Goal: Book appointment/travel/reservation

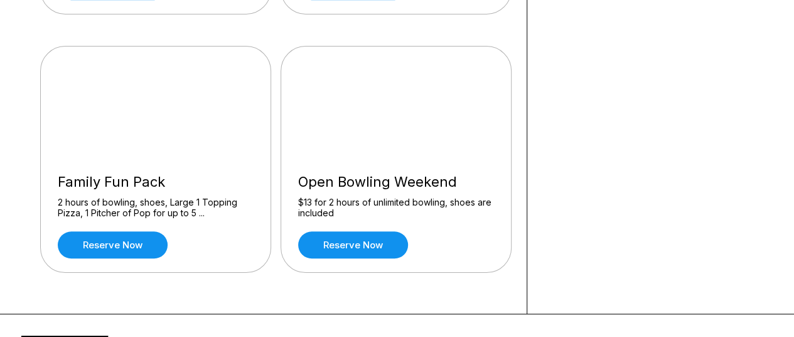
scroll to position [319, 0]
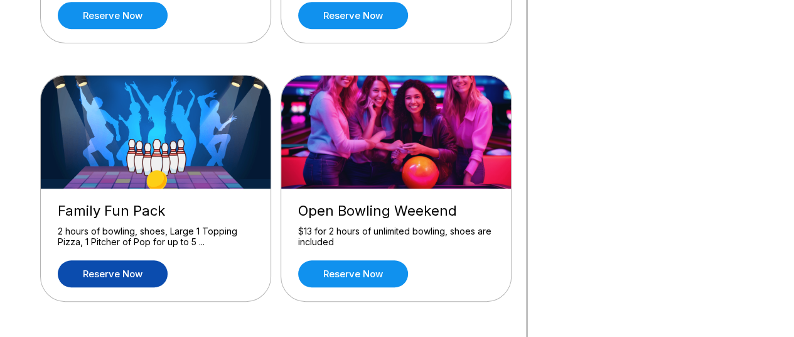
click at [163, 264] on link "Reserve now" at bounding box center [113, 273] width 110 height 27
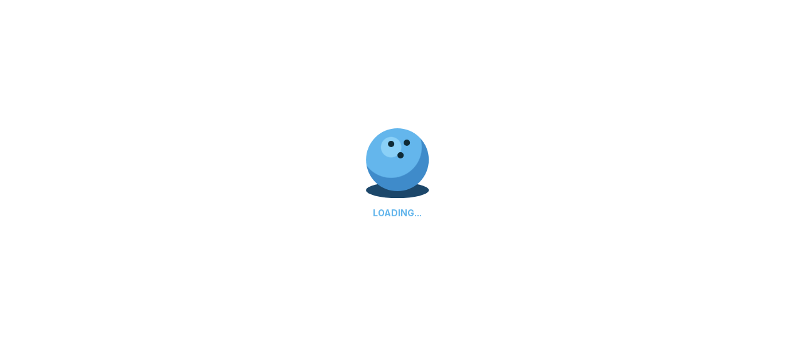
scroll to position [0, 0]
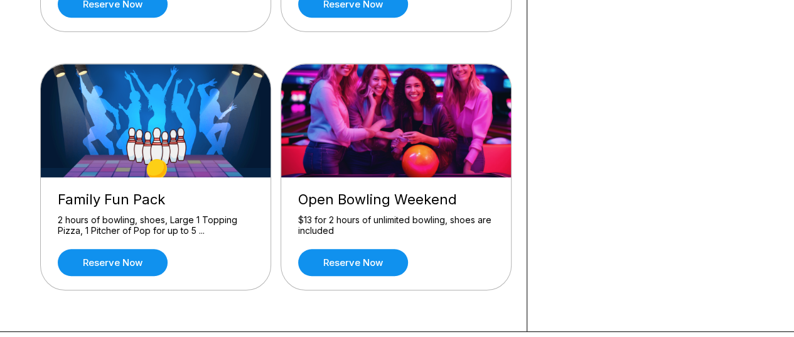
scroll to position [314, 0]
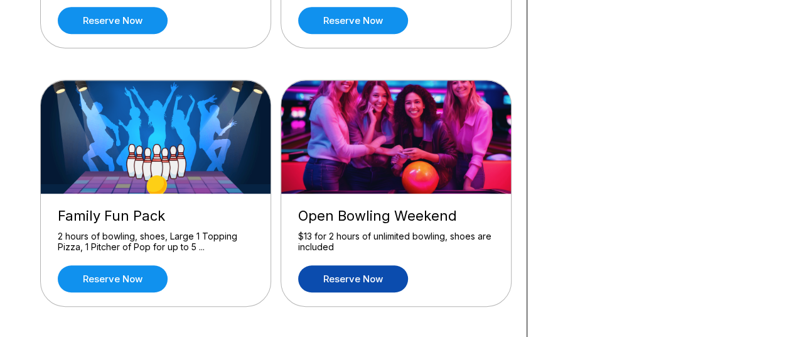
click at [362, 276] on link "Reserve now" at bounding box center [353, 278] width 110 height 27
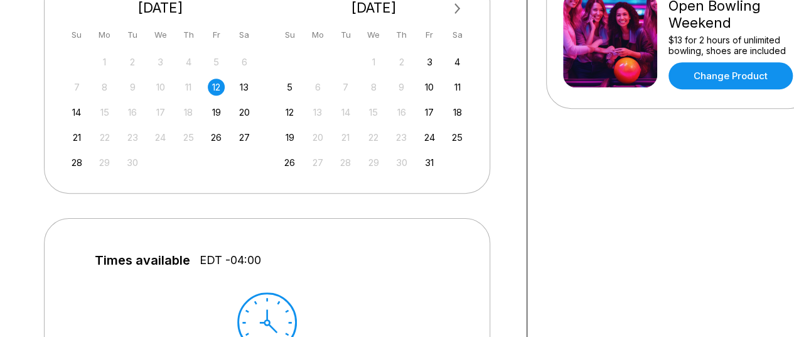
scroll to position [251, 0]
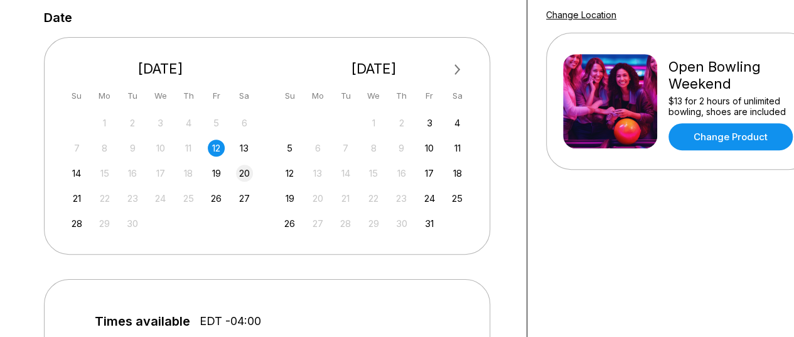
click at [246, 171] on div "20" at bounding box center [244, 173] width 17 height 17
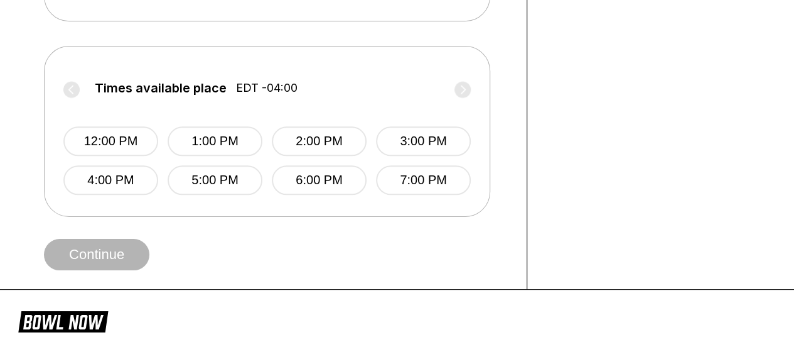
scroll to position [502, 0]
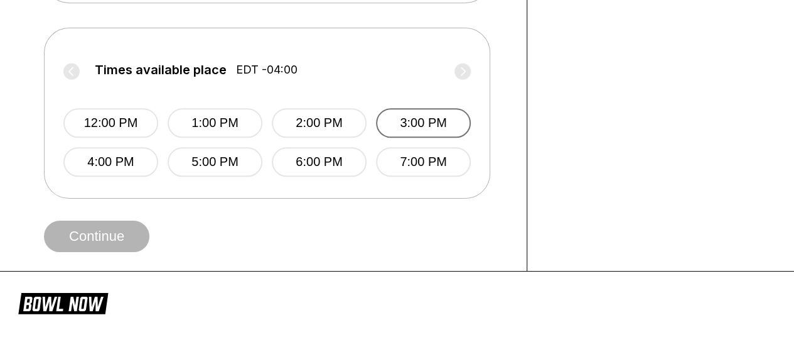
click at [421, 129] on button "3:00 PM" at bounding box center [423, 123] width 95 height 30
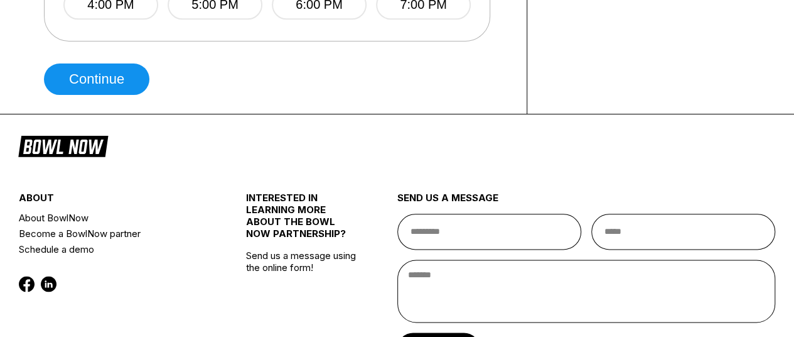
scroll to position [691, 0]
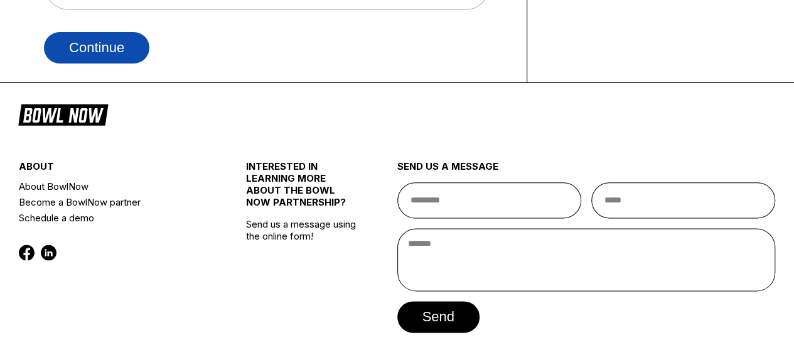
click at [127, 55] on button "Continue" at bounding box center [97, 47] width 106 height 31
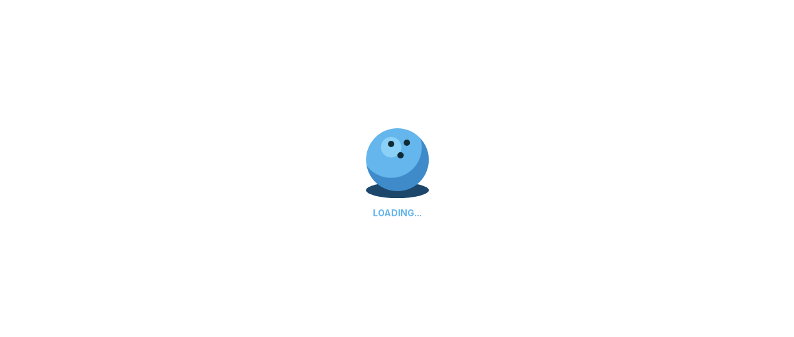
select select "**"
